Goal: Transaction & Acquisition: Book appointment/travel/reservation

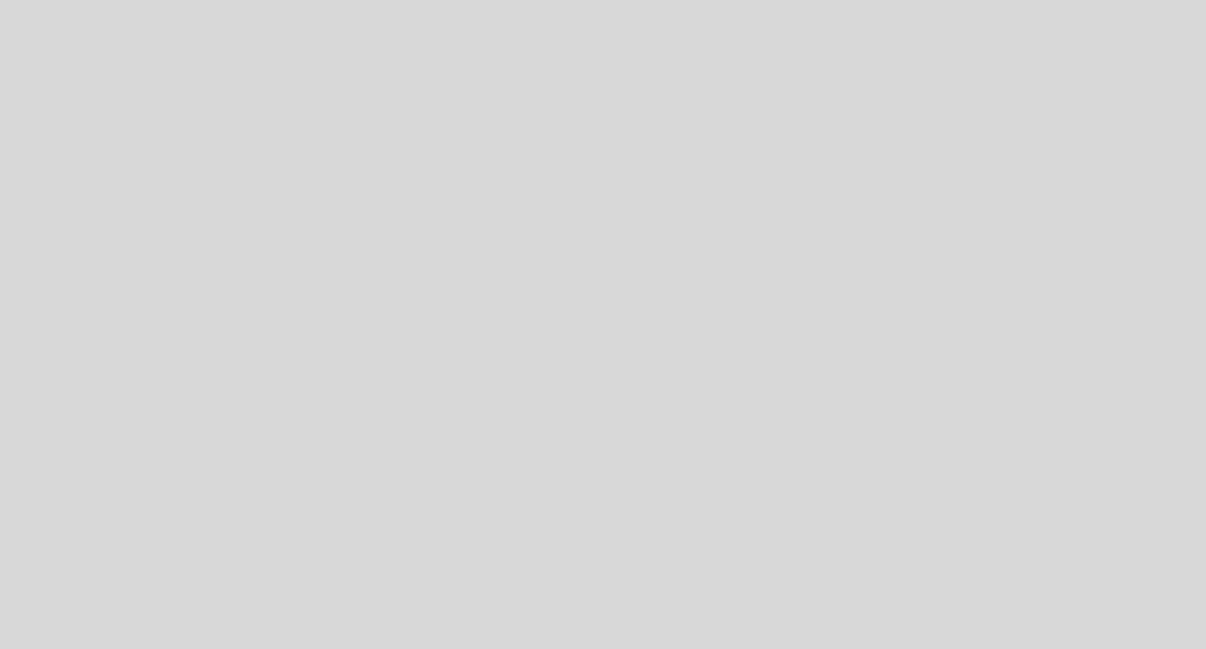
select select "es"
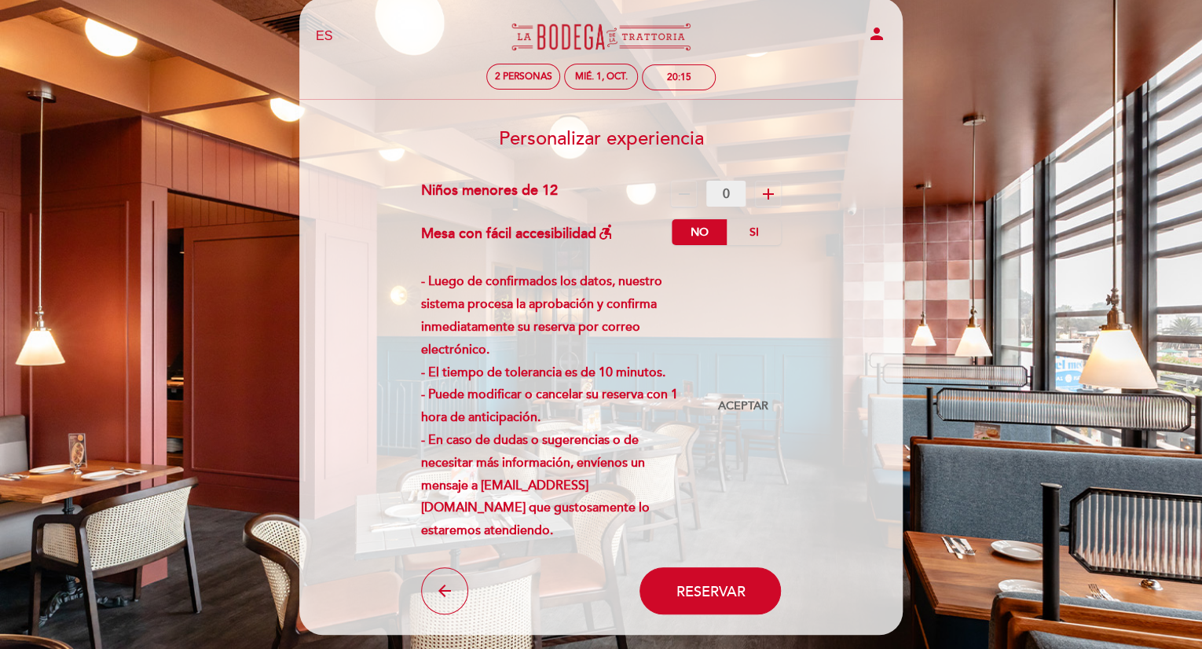
scroll to position [17, 0]
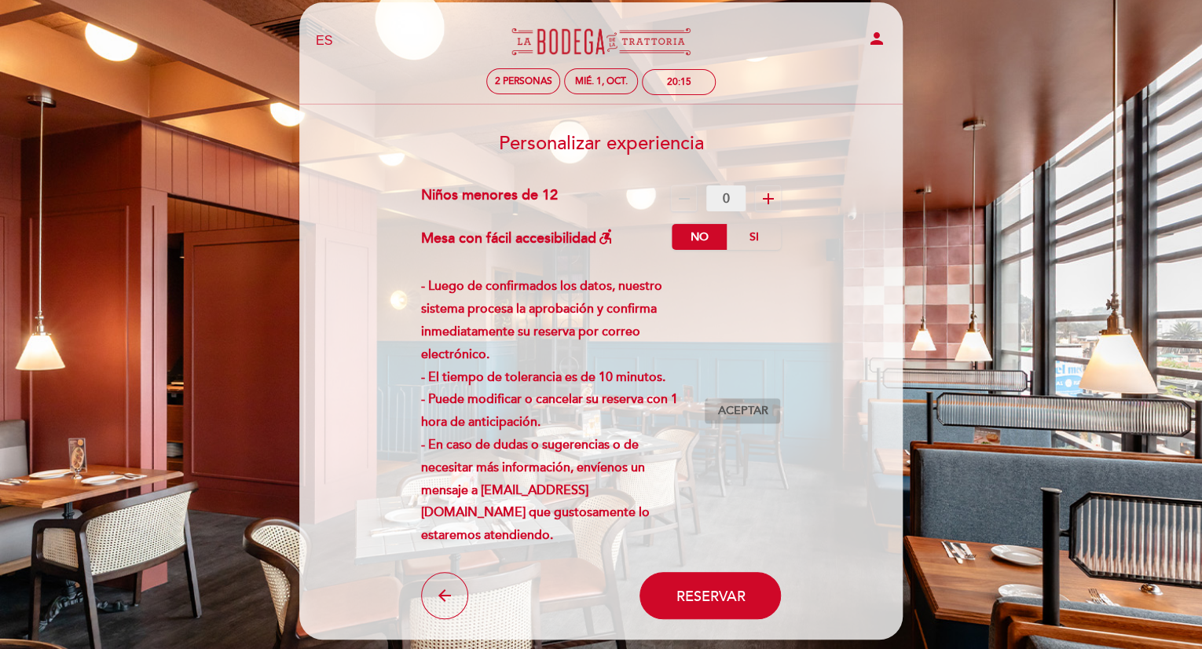
click at [748, 406] on span "Aceptar" at bounding box center [742, 411] width 50 height 16
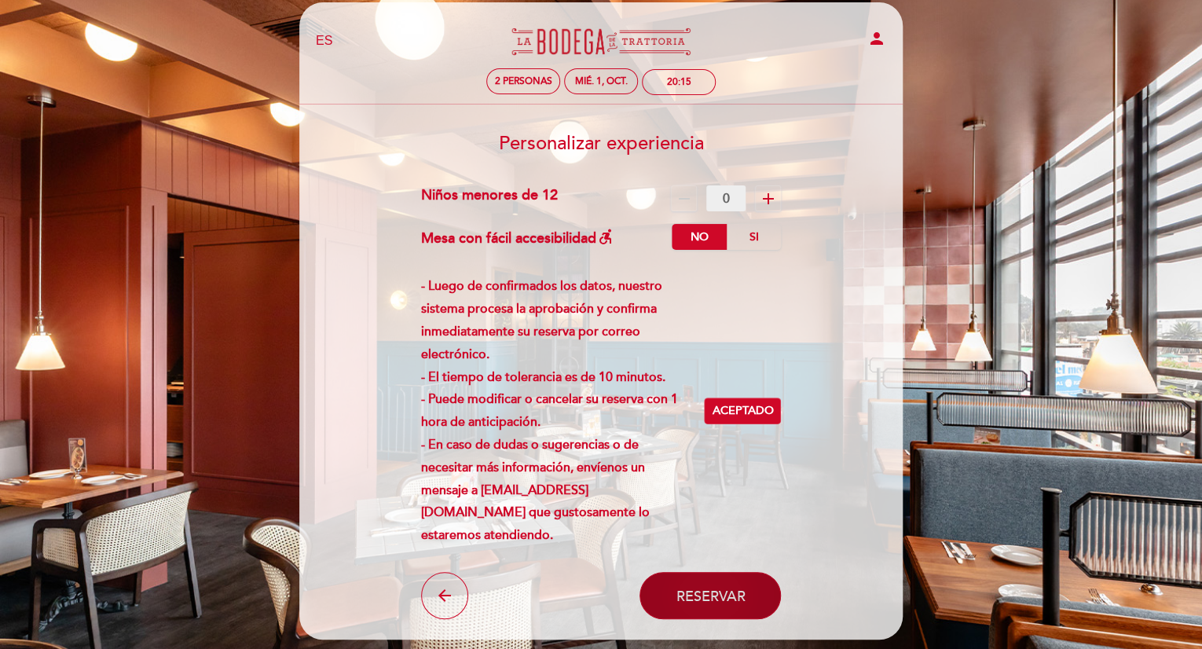
click at [714, 601] on span "Reservar" at bounding box center [709, 595] width 69 height 17
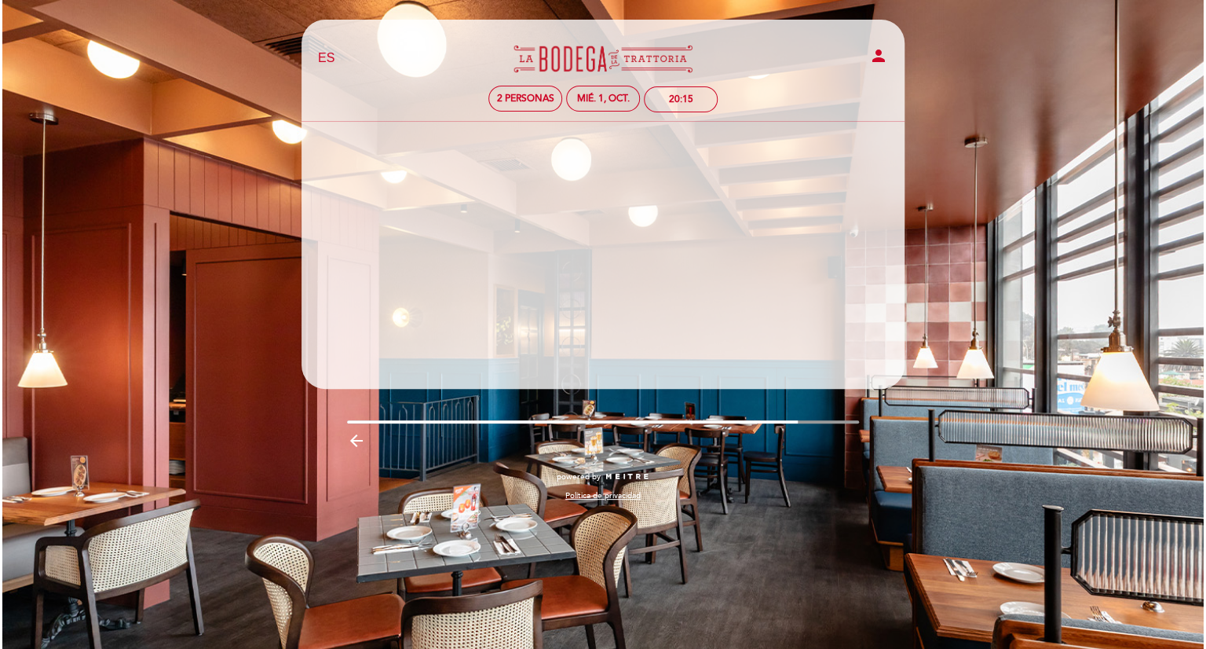
scroll to position [0, 0]
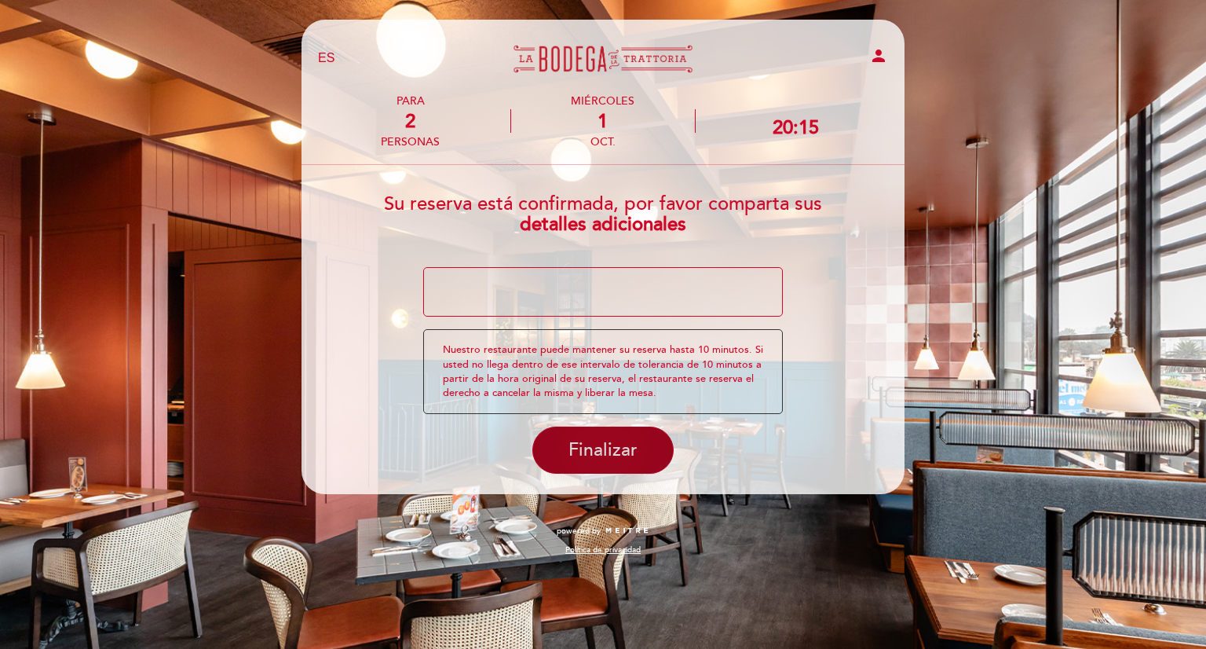
click at [615, 447] on span "Finalizar" at bounding box center [603, 450] width 69 height 22
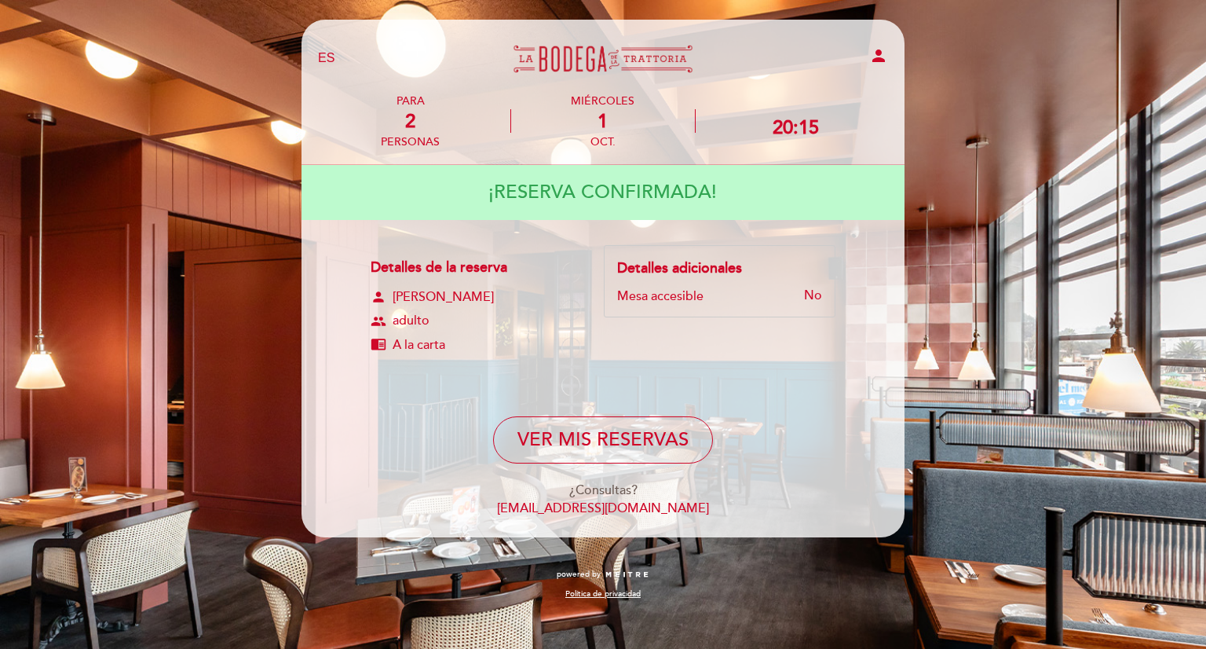
click at [651, 202] on h4 "¡RESERVA CONFIRMADA!" at bounding box center [602, 192] width 229 height 44
click at [437, 343] on span "A la carta" at bounding box center [419, 345] width 53 height 18
click at [627, 446] on button "VER MIS RESERVAS" at bounding box center [603, 439] width 220 height 47
select select "es"
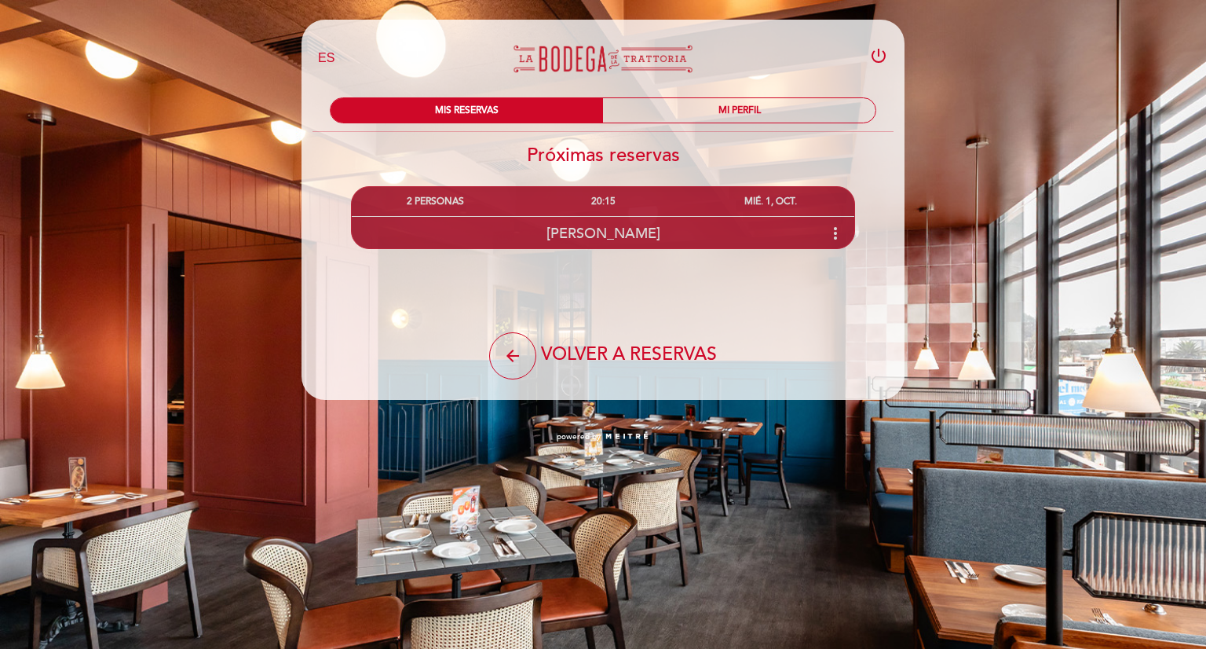
click at [653, 231] on span "[PERSON_NAME]" at bounding box center [604, 233] width 114 height 17
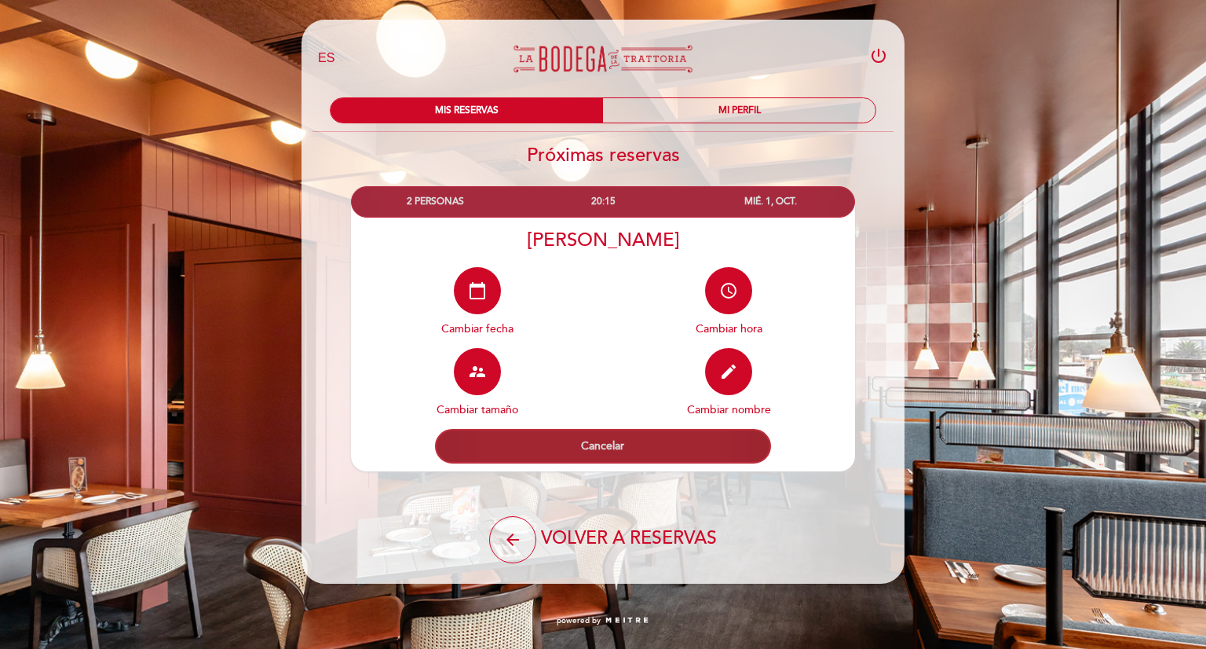
click at [623, 450] on button "Cancelar" at bounding box center [603, 446] width 336 height 35
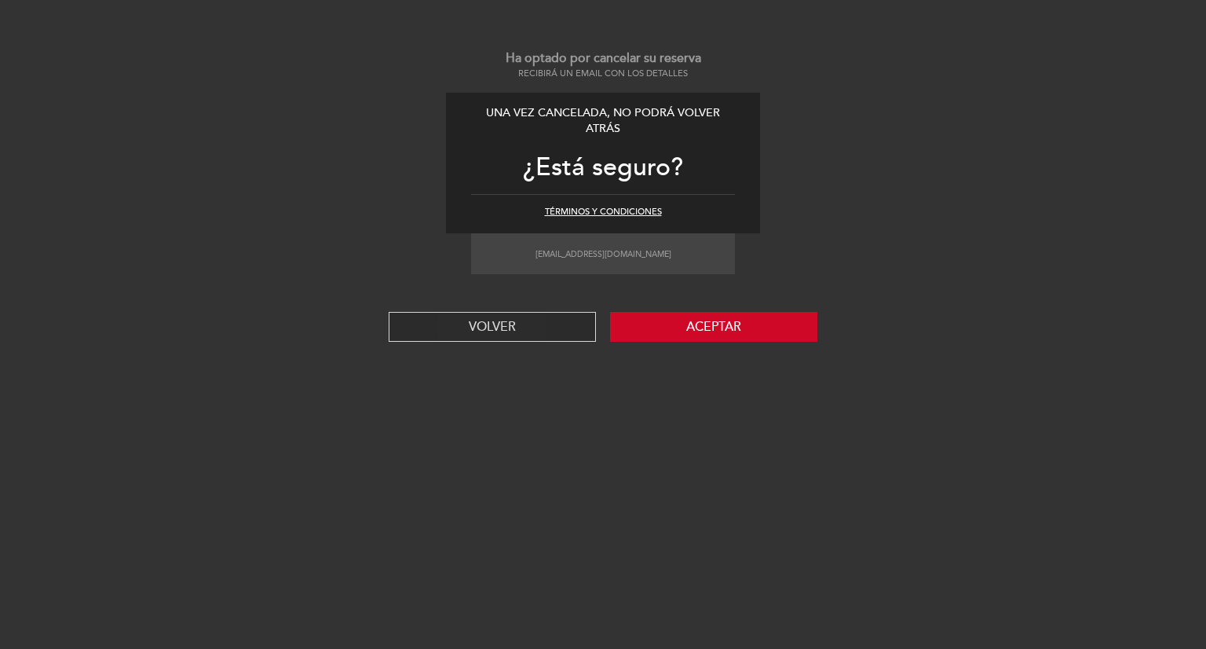
click at [511, 331] on button "VOLVER" at bounding box center [492, 327] width 207 height 30
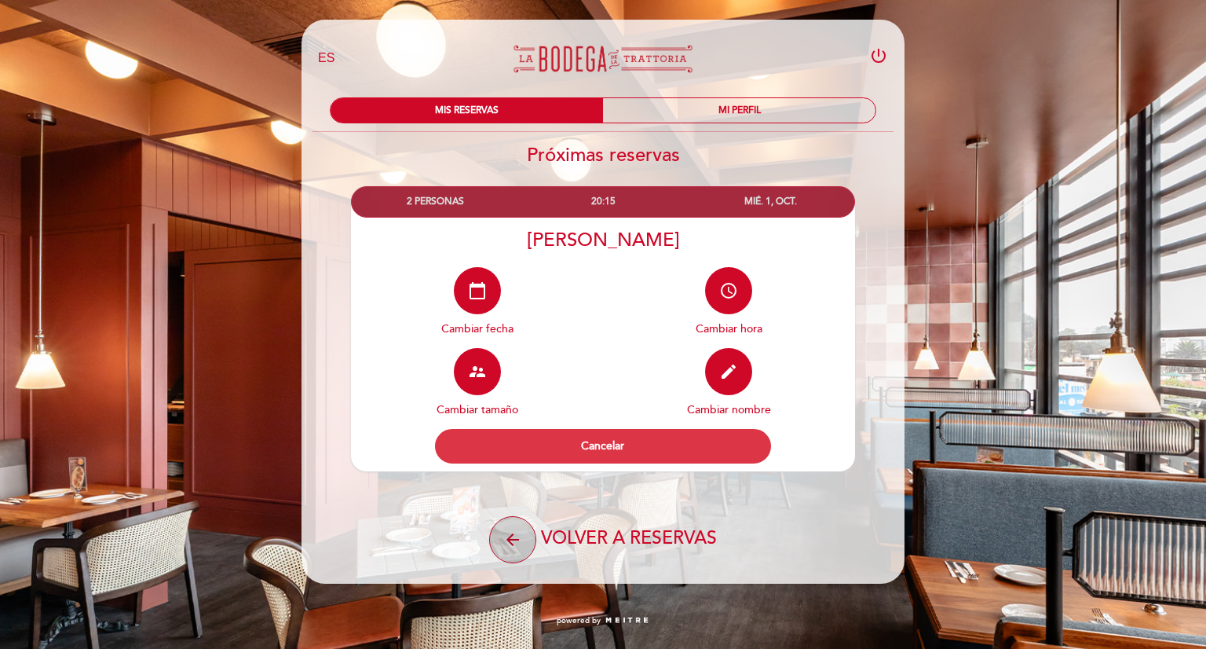
click at [508, 543] on icon "arrow_back" at bounding box center [512, 539] width 19 height 19
select select "es"
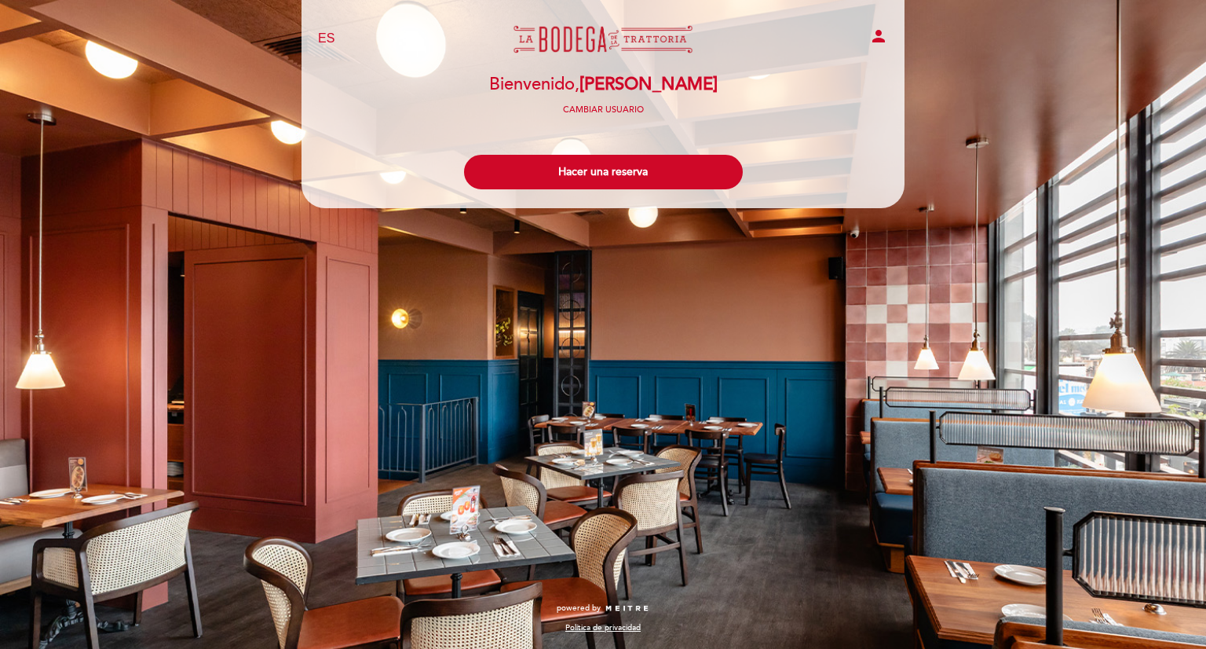
click at [636, 45] on link "La Bodega de la Trattoria - Aviación" at bounding box center [603, 38] width 196 height 43
